Goal: Task Accomplishment & Management: Use online tool/utility

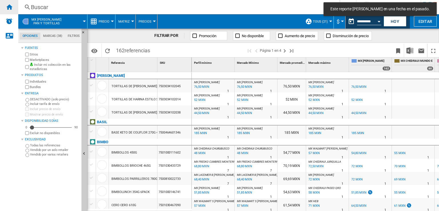
click at [9, 9] on ng-md-icon "Inicio" at bounding box center [9, 6] width 7 height 7
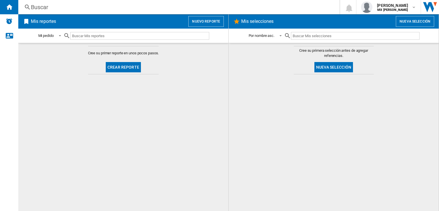
click at [120, 70] on button "Crear reporte" at bounding box center [123, 67] width 35 height 10
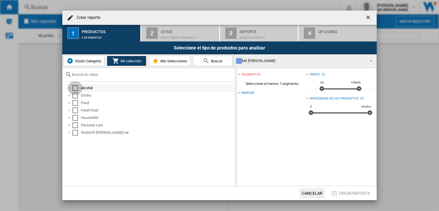
click at [73, 89] on div "Select" at bounding box center [75, 88] width 6 height 6
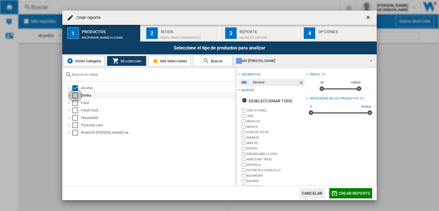
click at [75, 96] on div "Select" at bounding box center [75, 96] width 6 height 6
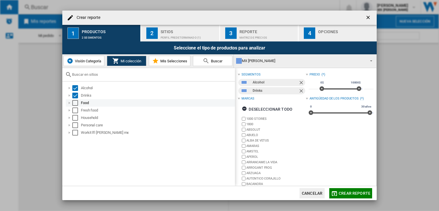
click at [74, 103] on div "Select" at bounding box center [75, 103] width 6 height 6
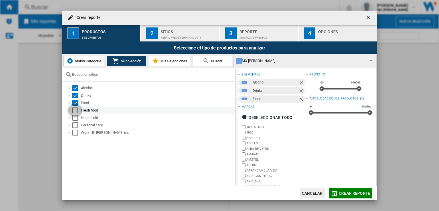
click at [75, 111] on div "Select" at bounding box center [75, 111] width 6 height 6
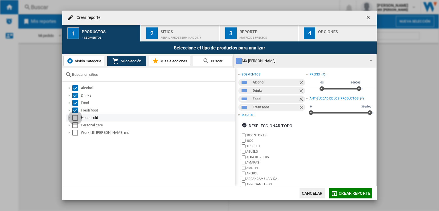
click at [76, 117] on div "Select" at bounding box center [75, 118] width 6 height 6
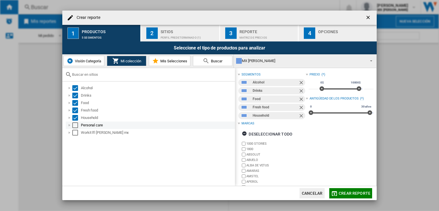
click at [72, 126] on div "Select" at bounding box center [75, 125] width 6 height 6
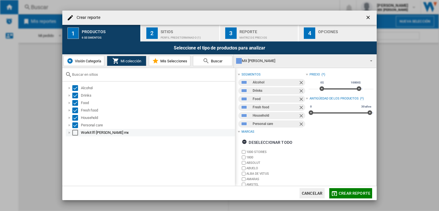
click at [72, 133] on div at bounding box center [70, 133] width 6 height 6
click at [78, 134] on div "Select" at bounding box center [75, 133] width 6 height 6
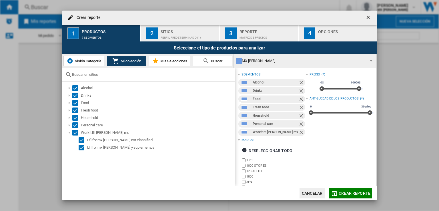
click at [177, 35] on div "Perfil predeterminado (1)" at bounding box center [189, 36] width 56 height 6
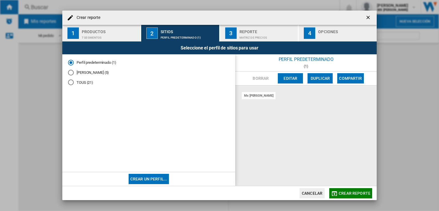
click at [72, 81] on div "TOUS (21)" at bounding box center [71, 83] width 6 height 6
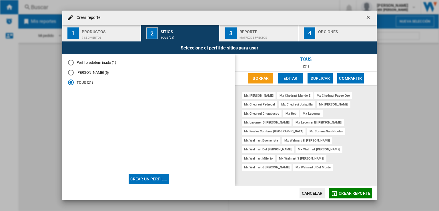
click at [233, 36] on div "3" at bounding box center [230, 32] width 11 height 11
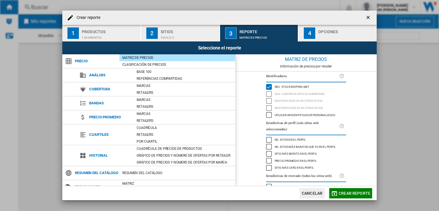
scroll to position [21, 0]
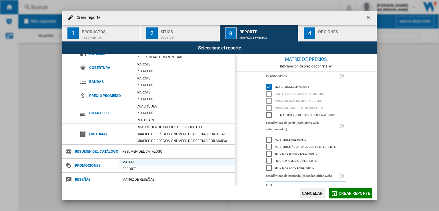
click at [129, 160] on div "Matriz" at bounding box center [178, 162] width 116 height 6
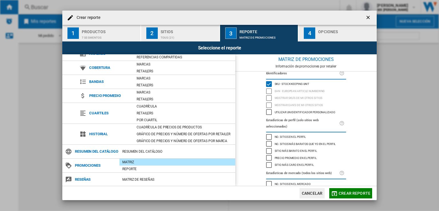
scroll to position [0, 0]
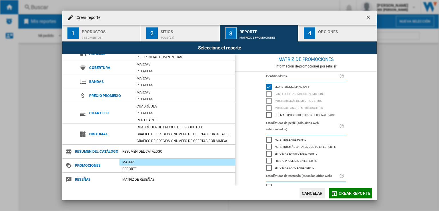
click at [314, 38] on div "4" at bounding box center [309, 32] width 11 height 11
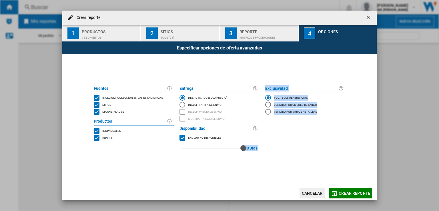
drag, startPoint x: 179, startPoint y: 148, endPoint x: 245, endPoint y: 161, distance: 66.6
click at [245, 161] on div "[PERSON_NAME] Incluir mi colección en las estadísticas Sitios Marketplaces Prod…" at bounding box center [219, 120] width 257 height 132
click at [343, 195] on span "Crear reporte" at bounding box center [355, 193] width 32 height 5
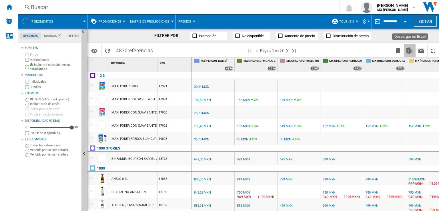
click at [411, 53] on img "Descargar en Excel" at bounding box center [410, 50] width 7 height 7
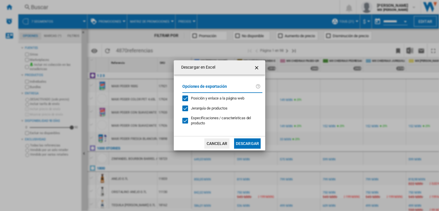
click at [241, 144] on button "Descargar" at bounding box center [247, 143] width 27 height 10
